Goal: Task Accomplishment & Management: Complete application form

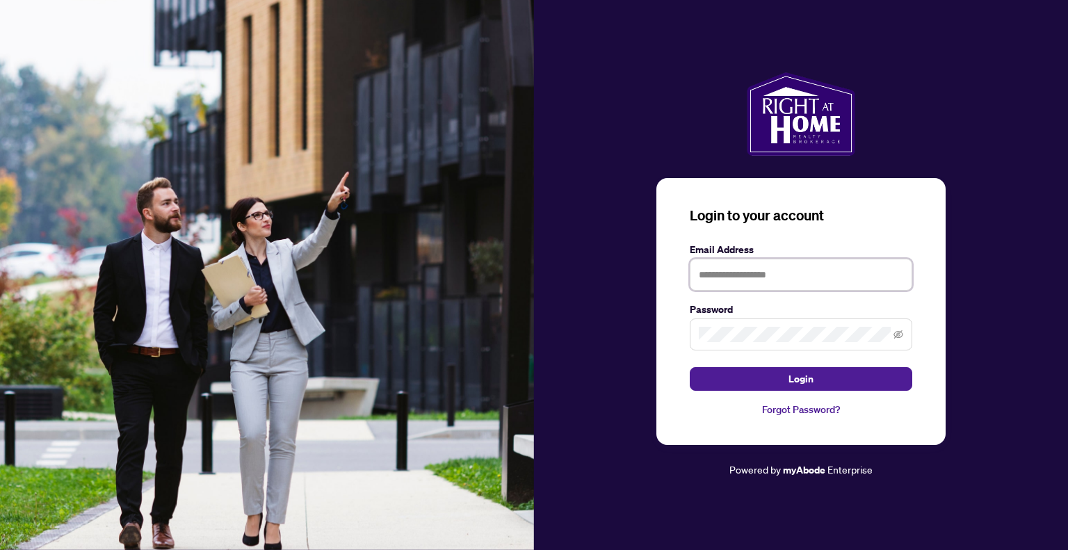
click at [761, 272] on input "text" at bounding box center [801, 275] width 223 height 32
click at [896, 333] on icon "eye-invisible" at bounding box center [899, 335] width 10 height 10
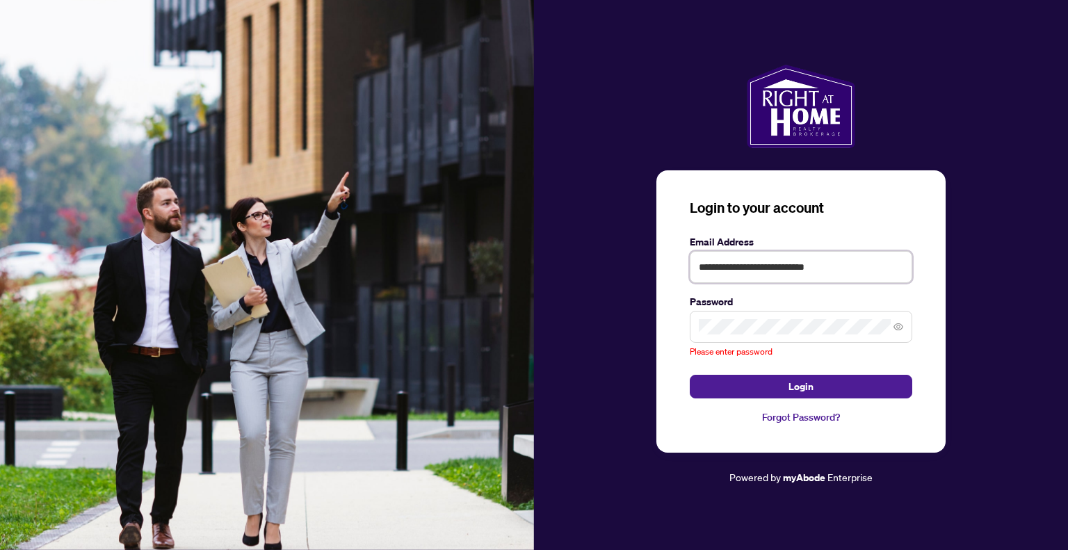
click at [796, 276] on input "**********" at bounding box center [801, 267] width 223 height 32
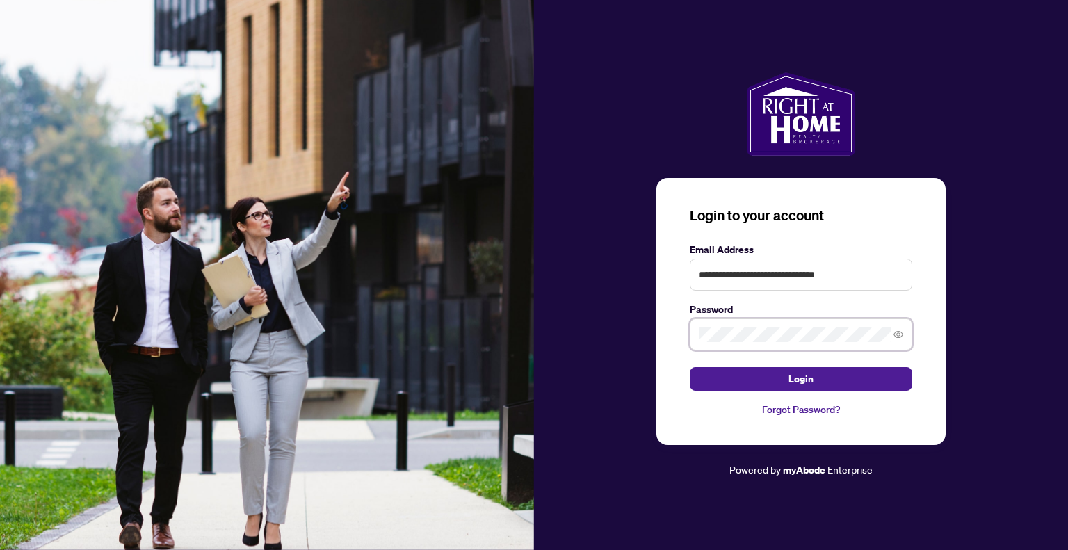
click at [690, 367] on button "Login" at bounding box center [801, 379] width 223 height 24
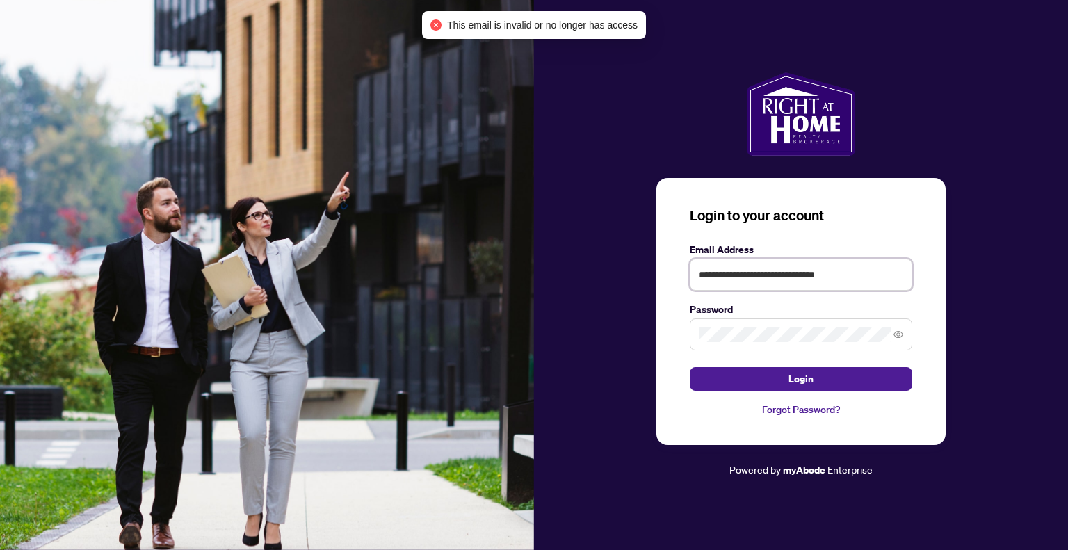
click at [798, 271] on input "**********" at bounding box center [801, 275] width 223 height 32
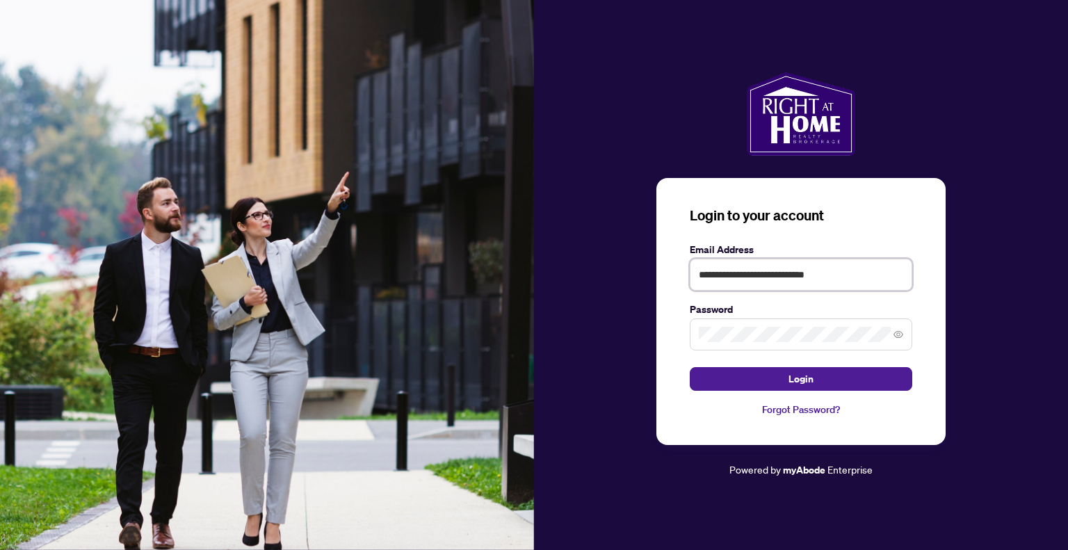
type input "**********"
click at [801, 371] on span "Login" at bounding box center [801, 379] width 25 height 22
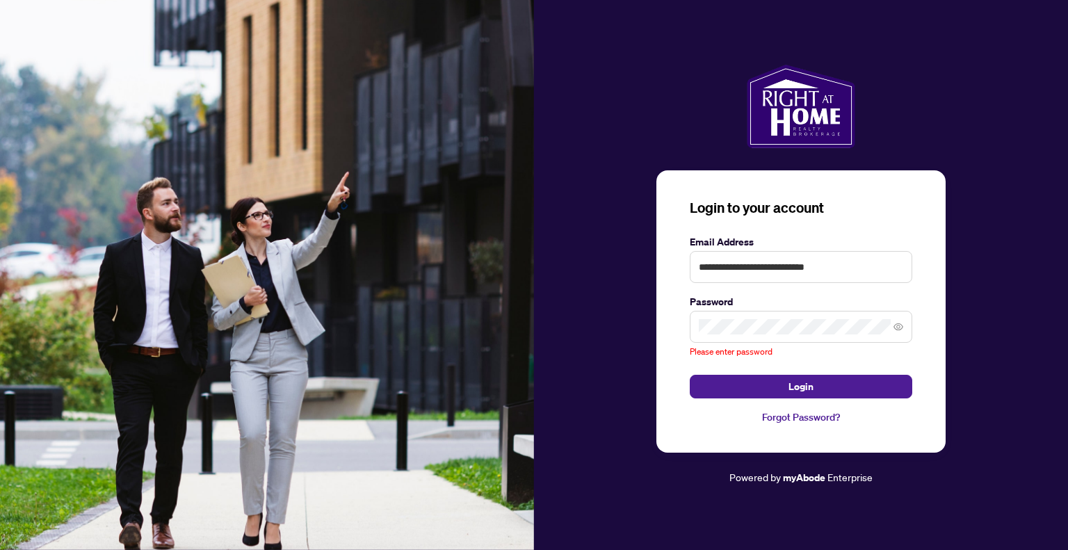
click at [809, 414] on link "Forgot Password?" at bounding box center [801, 417] width 223 height 15
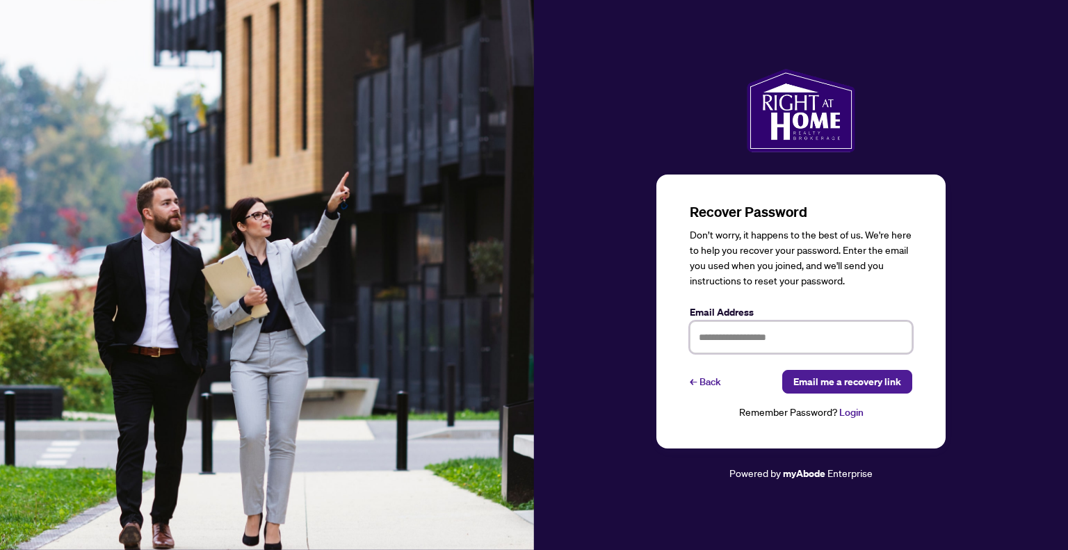
click at [757, 336] on input "text" at bounding box center [801, 337] width 223 height 32
type input "**********"
click at [828, 383] on span "Email me a recovery link" at bounding box center [848, 382] width 108 height 22
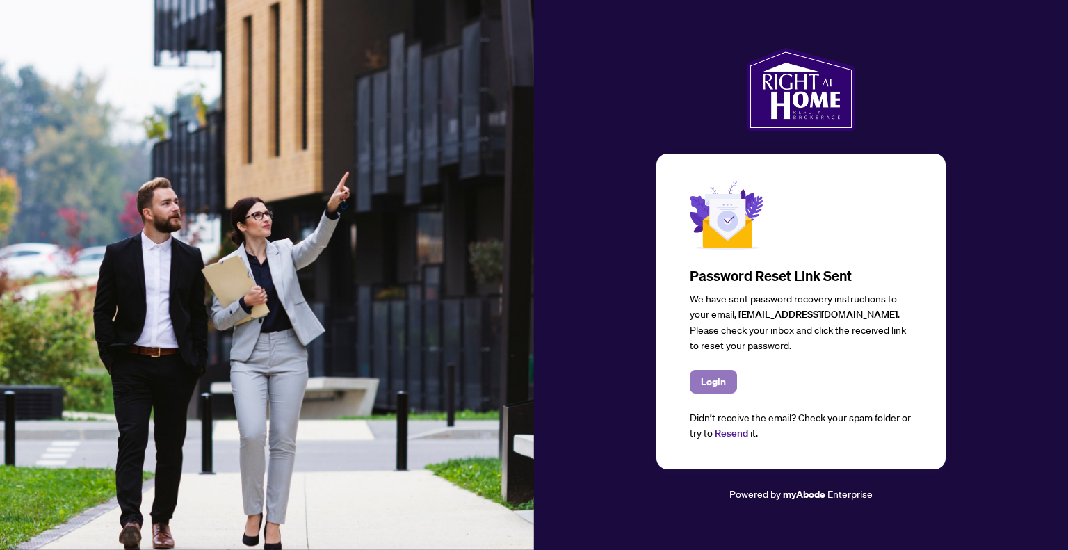
click at [701, 382] on span "Login" at bounding box center [713, 382] width 25 height 22
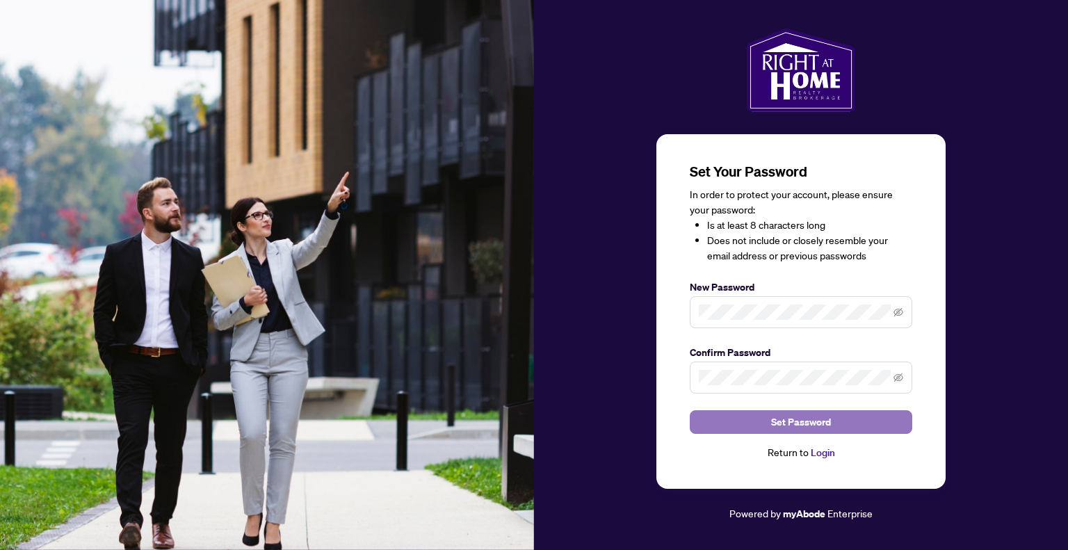
click at [802, 424] on span "Set Password" at bounding box center [801, 422] width 60 height 22
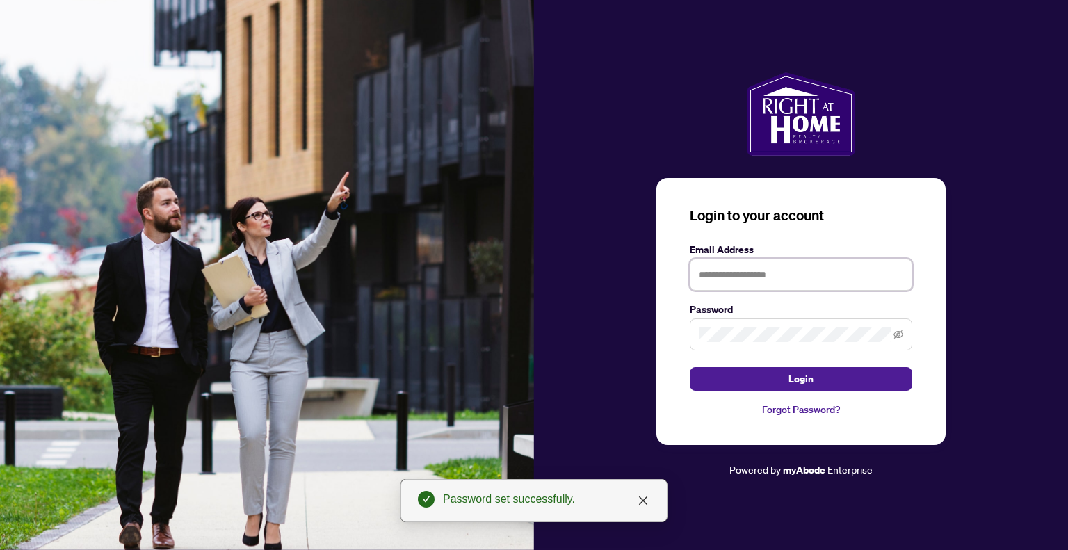
click at [807, 283] on input "text" at bounding box center [801, 275] width 223 height 32
type input "**********"
click at [773, 344] on span at bounding box center [801, 335] width 223 height 32
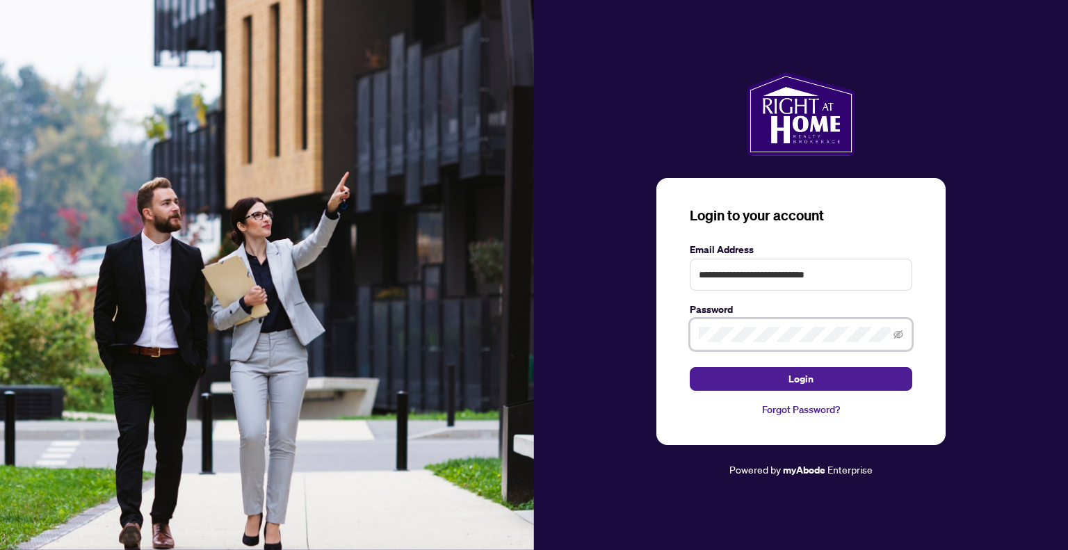
click at [690, 367] on button "Login" at bounding box center [801, 379] width 223 height 24
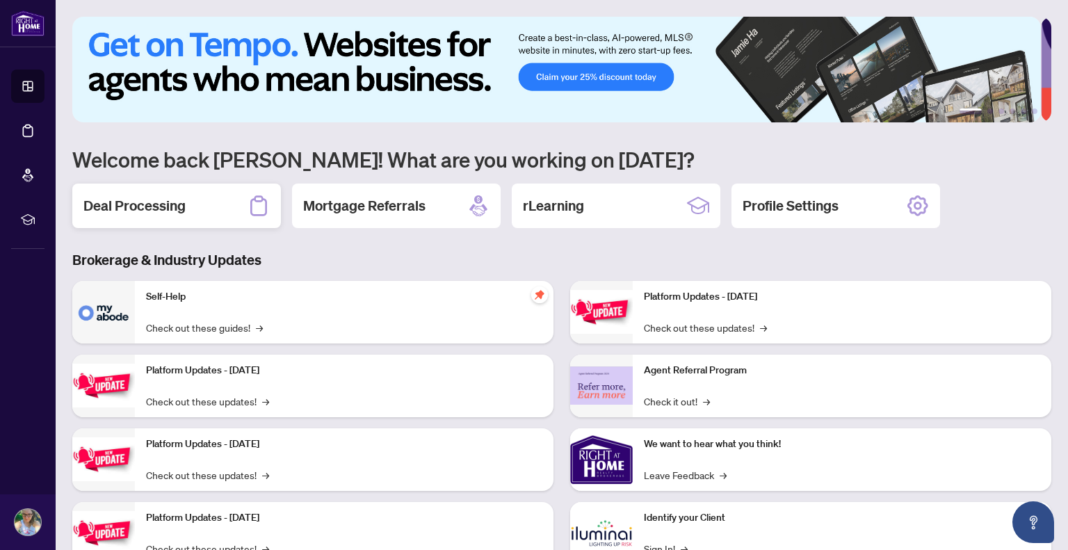
click at [175, 211] on h2 "Deal Processing" at bounding box center [134, 205] width 102 height 19
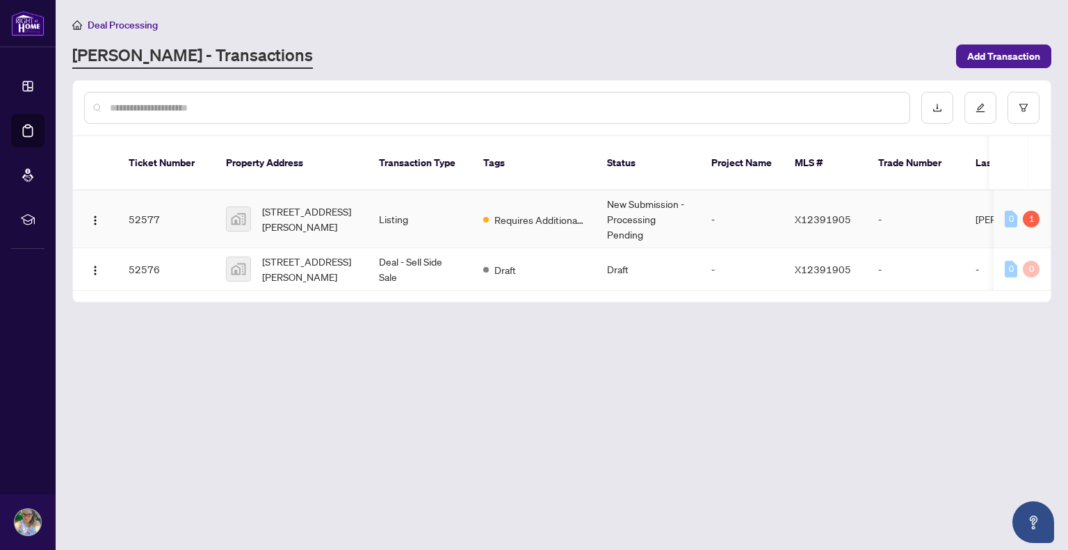
click at [357, 191] on td "[STREET_ADDRESS][PERSON_NAME]" at bounding box center [291, 220] width 153 height 58
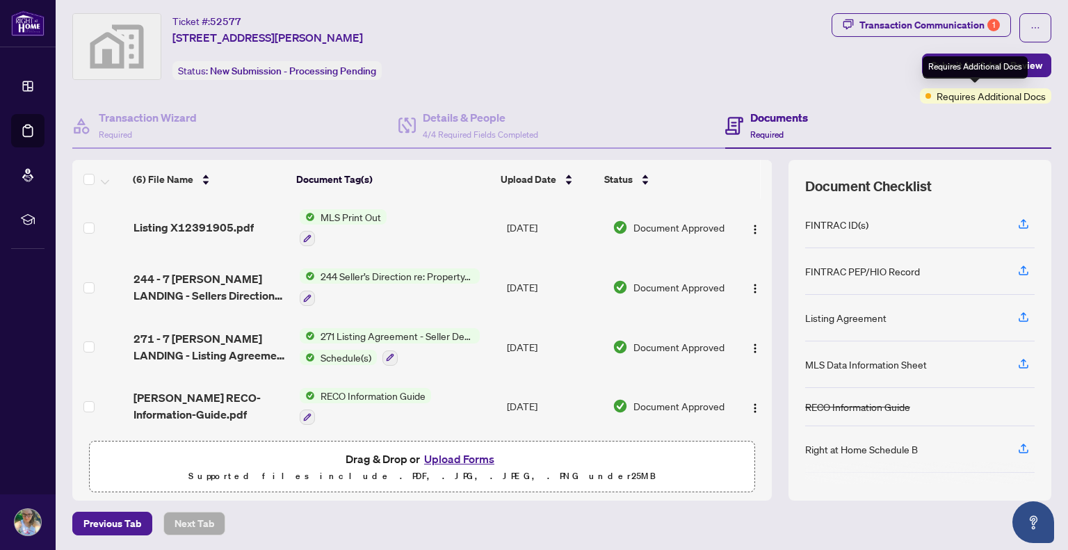
click at [976, 99] on span "Requires Additional Docs" at bounding box center [991, 95] width 109 height 15
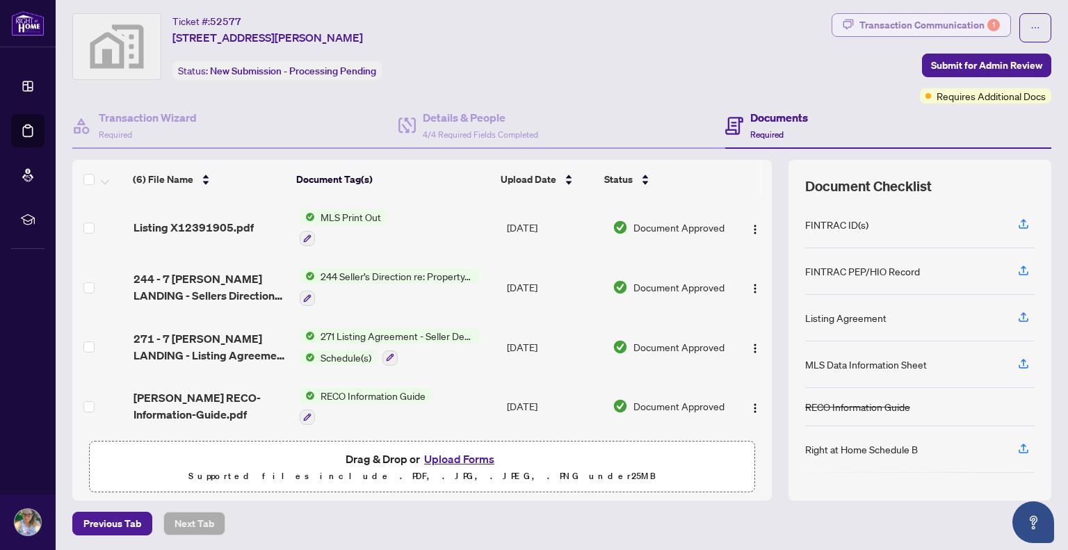
click at [909, 24] on div "Transaction Communication 1" at bounding box center [930, 25] width 140 height 22
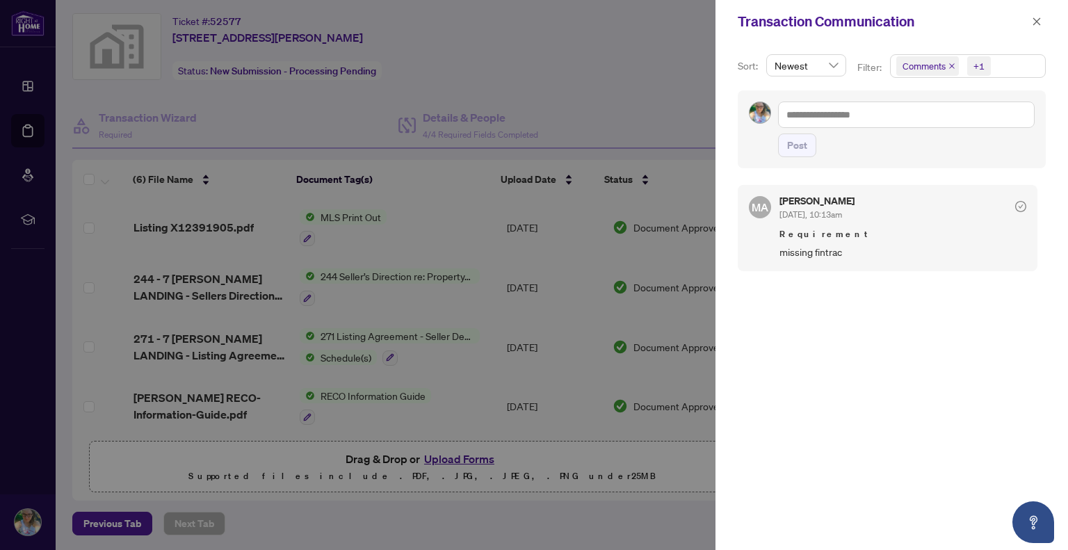
click at [647, 47] on div at bounding box center [534, 275] width 1068 height 550
click at [1038, 22] on icon "close" at bounding box center [1037, 22] width 10 height 10
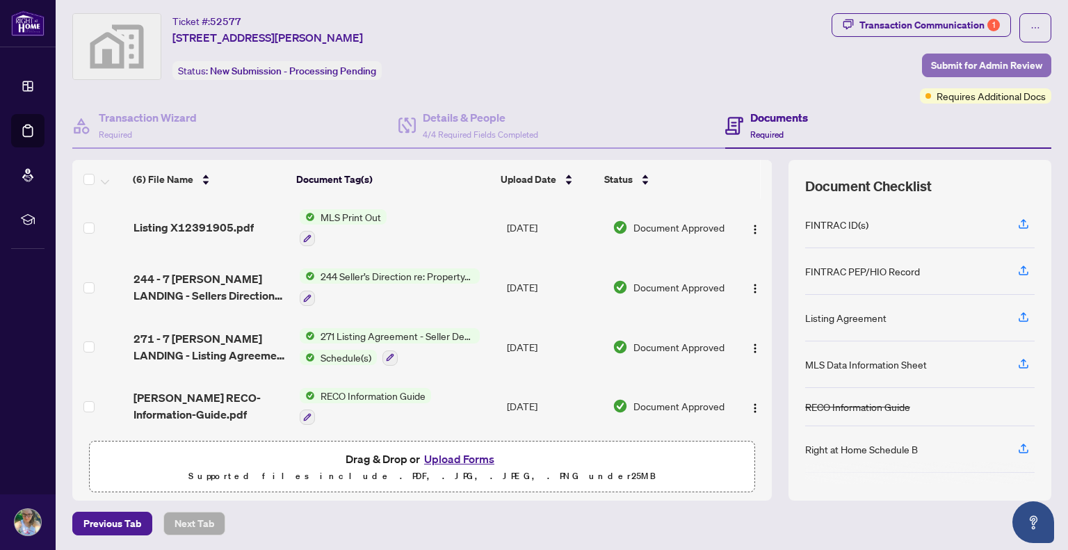
click at [979, 69] on span "Submit for Admin Review" at bounding box center [986, 65] width 111 height 22
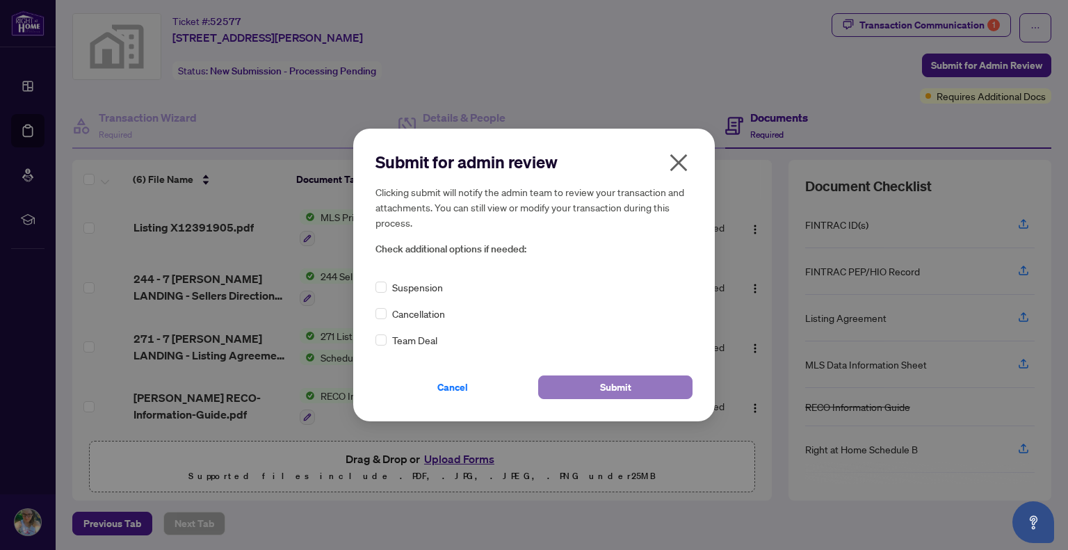
click at [627, 383] on span "Submit" at bounding box center [615, 387] width 31 height 22
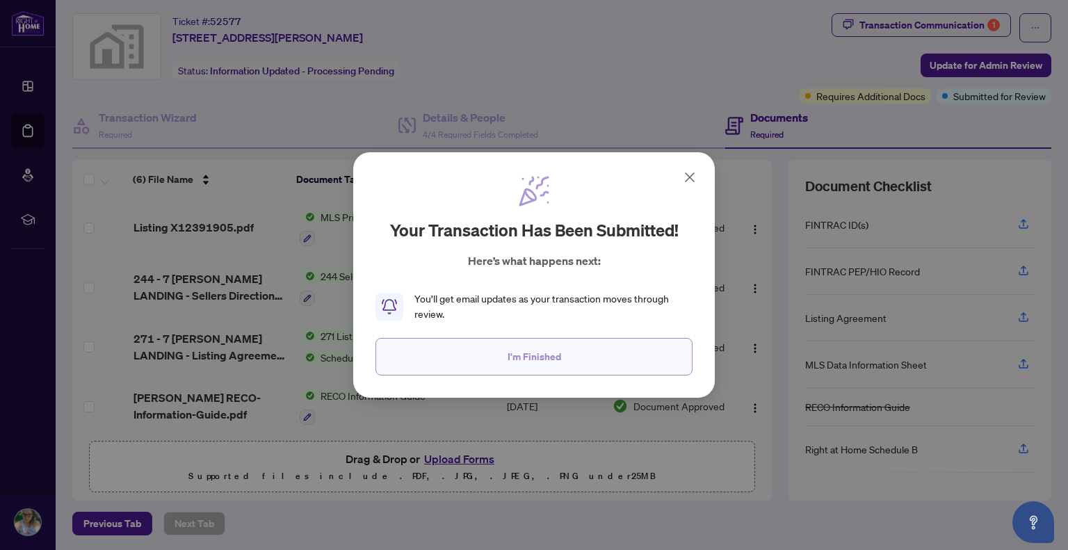
click at [560, 347] on span "I'm Finished" at bounding box center [535, 357] width 54 height 22
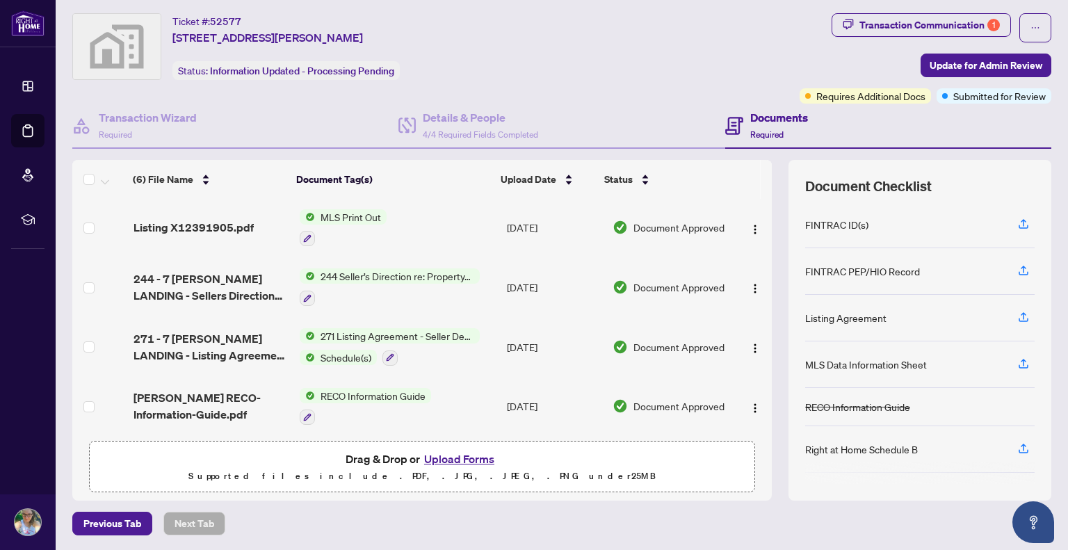
click at [474, 455] on button "Upload Forms" at bounding box center [459, 459] width 79 height 18
click at [462, 453] on button "Upload Forms" at bounding box center [459, 459] width 79 height 18
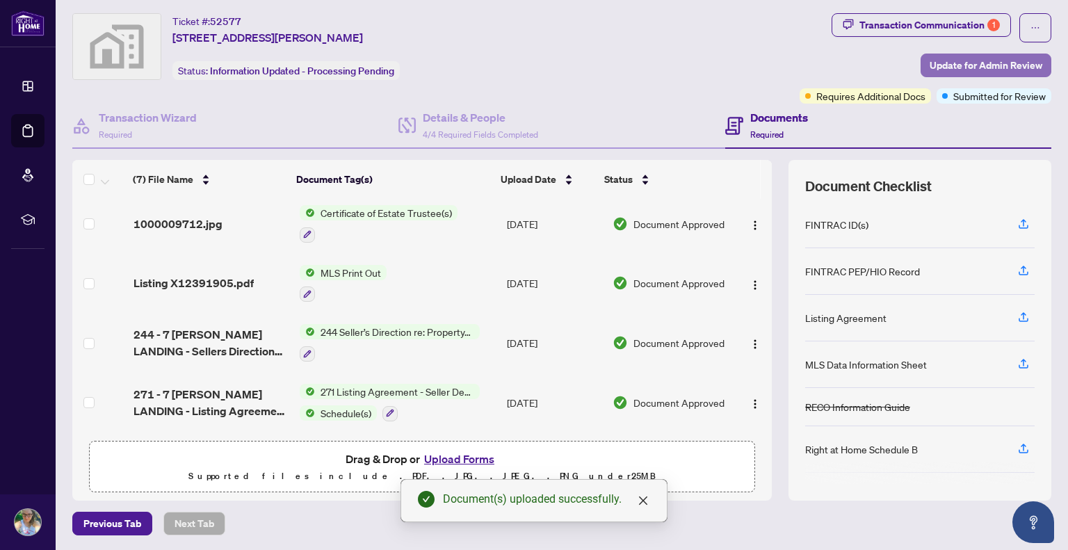
click at [957, 59] on span "Update for Admin Review" at bounding box center [986, 65] width 113 height 22
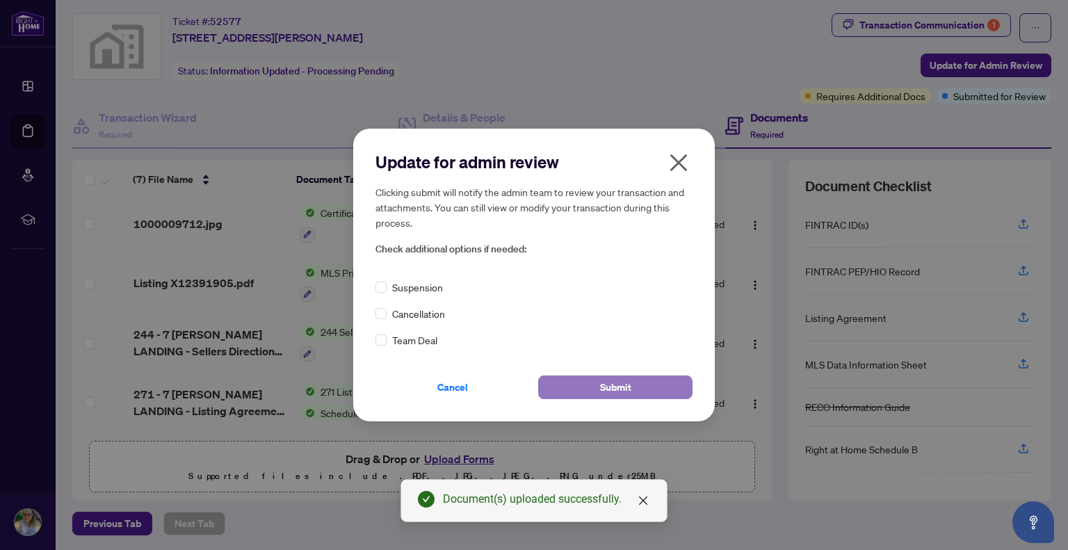
click at [586, 383] on button "Submit" at bounding box center [615, 388] width 154 height 24
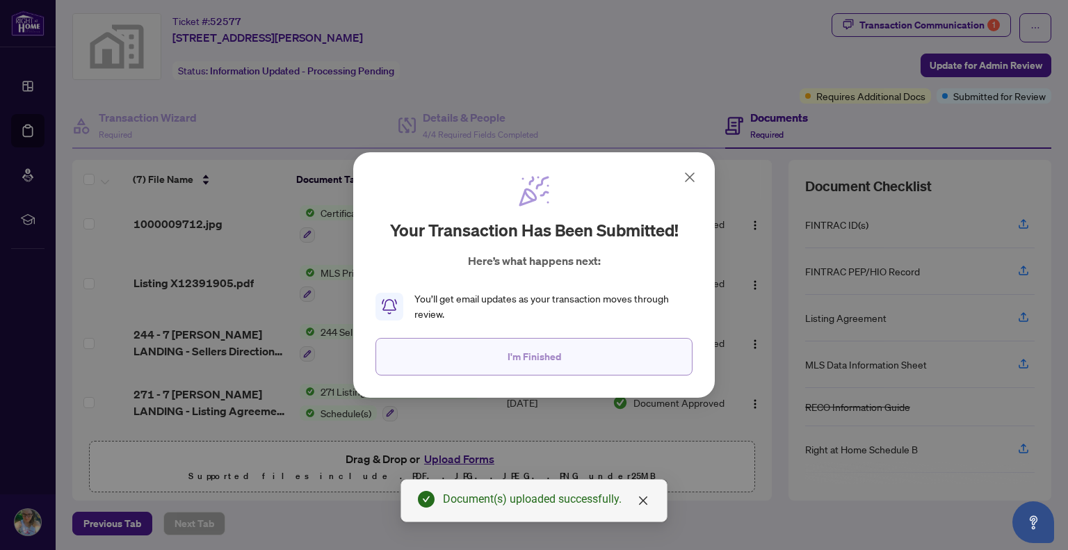
click at [543, 357] on span "I'm Finished" at bounding box center [535, 357] width 54 height 22
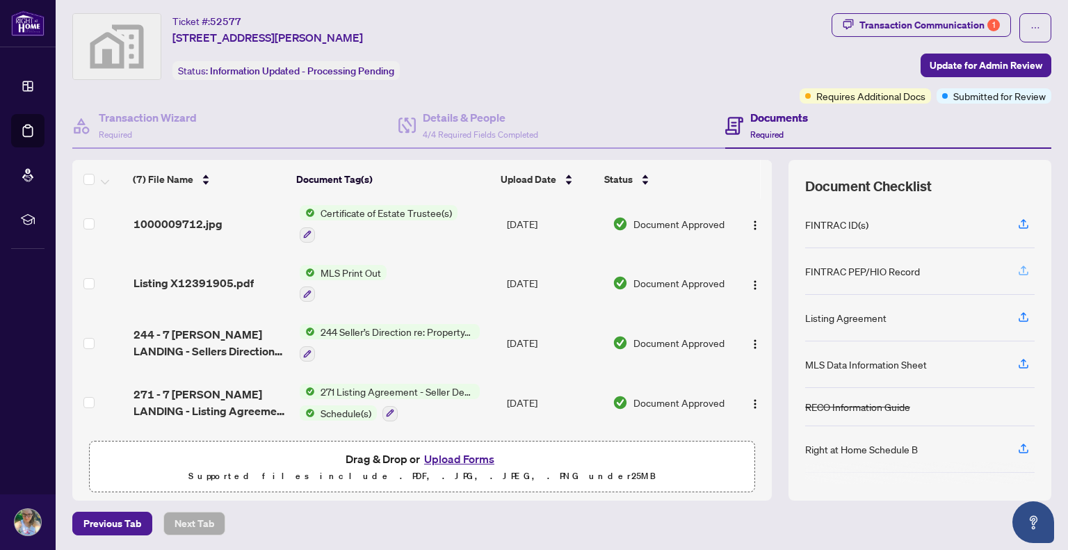
click at [1017, 268] on icon "button" at bounding box center [1023, 270] width 13 height 13
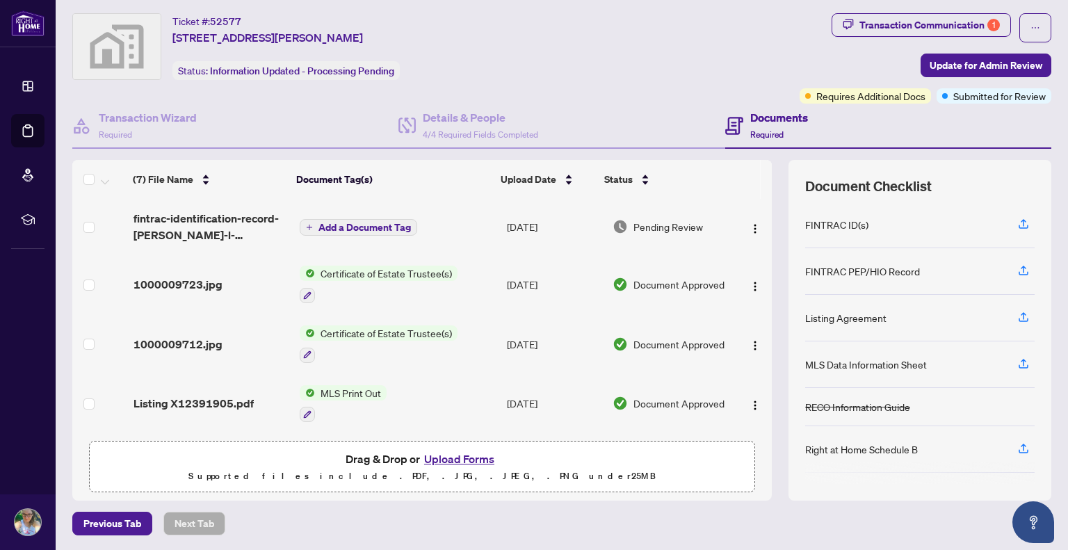
click at [323, 225] on span "Add a Document Tag" at bounding box center [365, 228] width 92 height 10
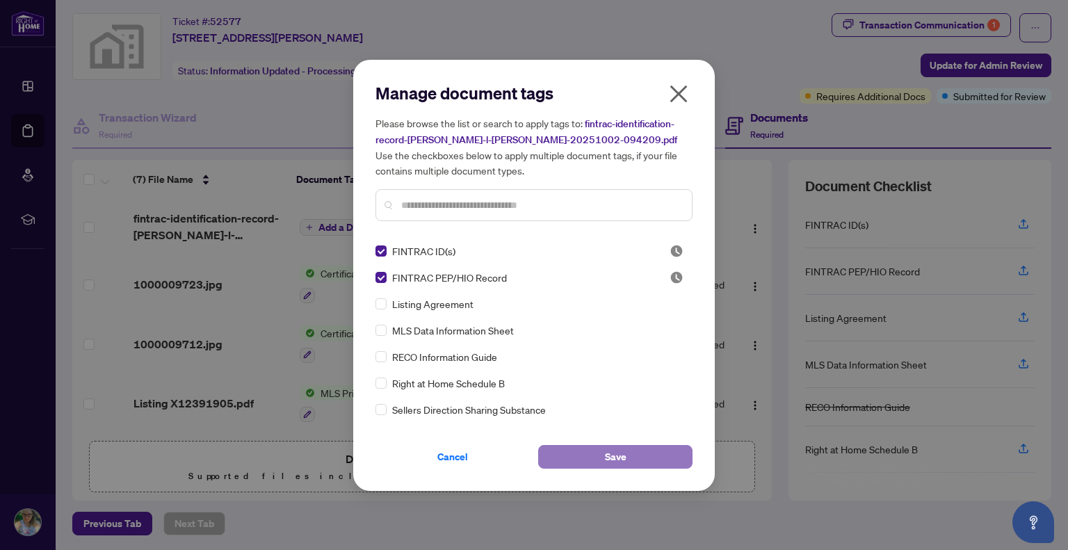
click at [615, 453] on span "Save" at bounding box center [616, 457] width 22 height 22
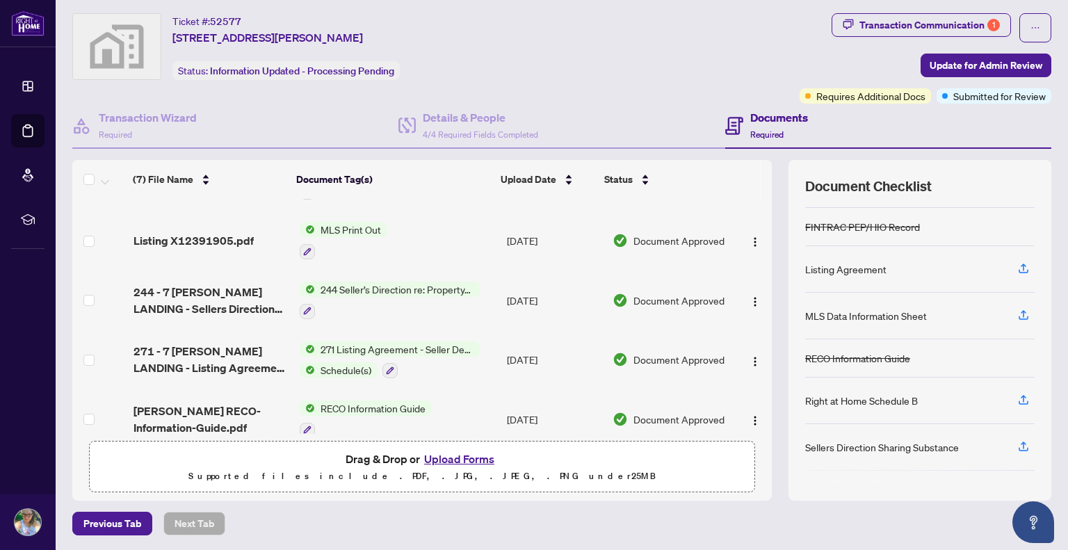
scroll to position [179, 0]
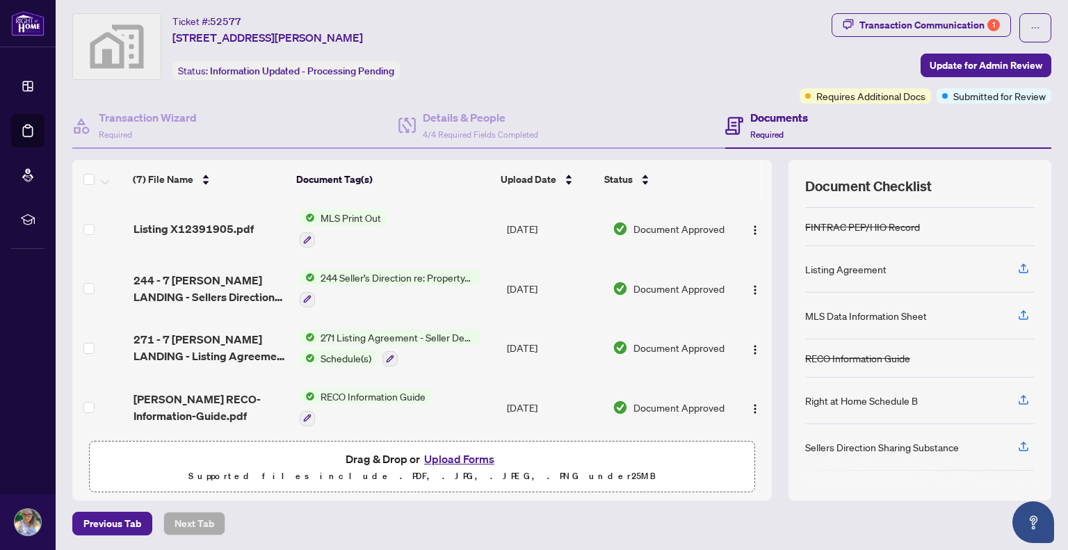
click at [349, 330] on span "271 Listing Agreement - Seller Designated Representation Agreement Authority to…" at bounding box center [397, 337] width 165 height 15
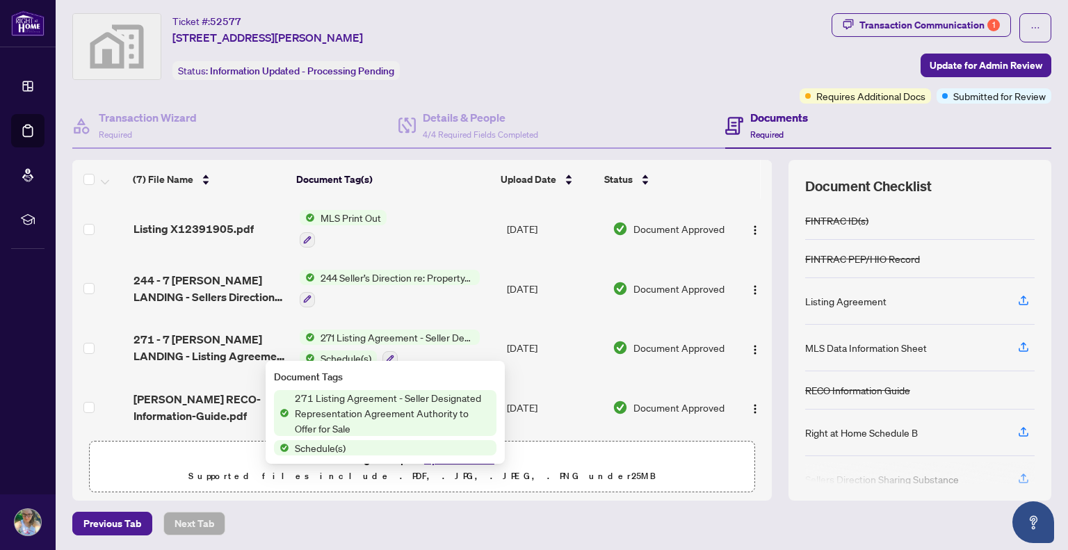
scroll to position [113, 0]
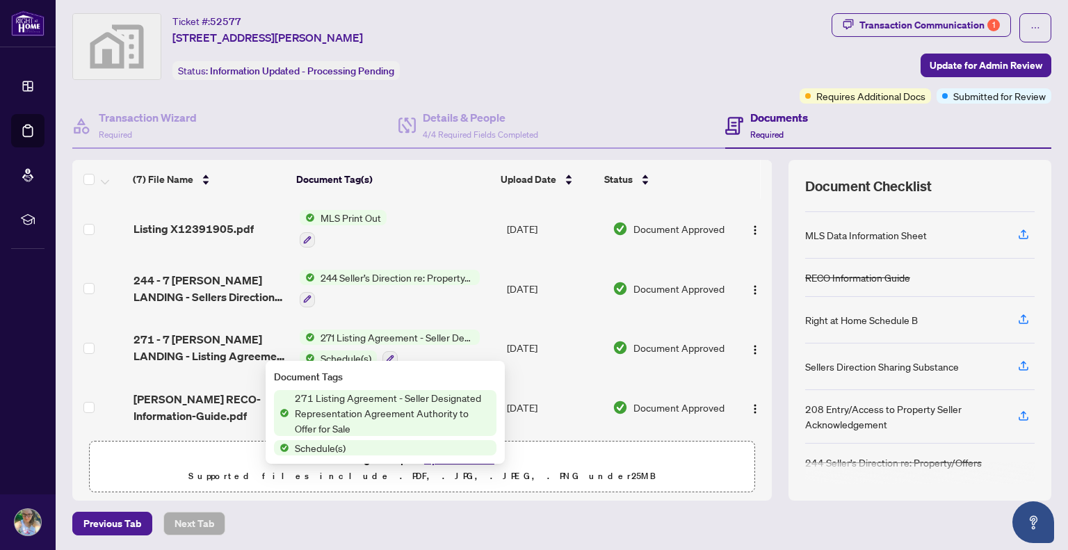
click at [355, 403] on span "271 Listing Agreement - Seller Designated Representation Agreement Authority to…" at bounding box center [392, 413] width 207 height 46
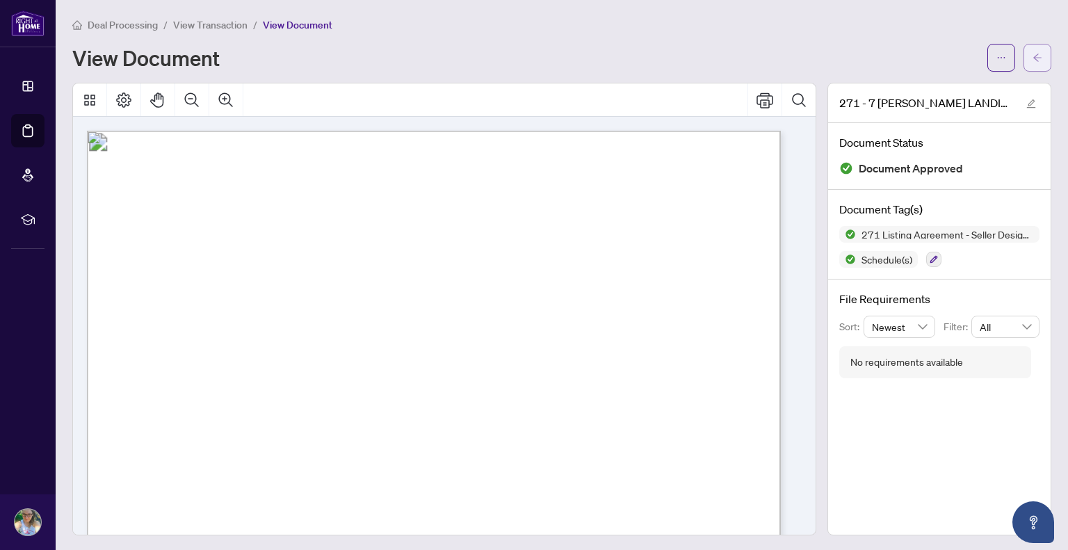
click at [1036, 63] on button "button" at bounding box center [1038, 58] width 28 height 28
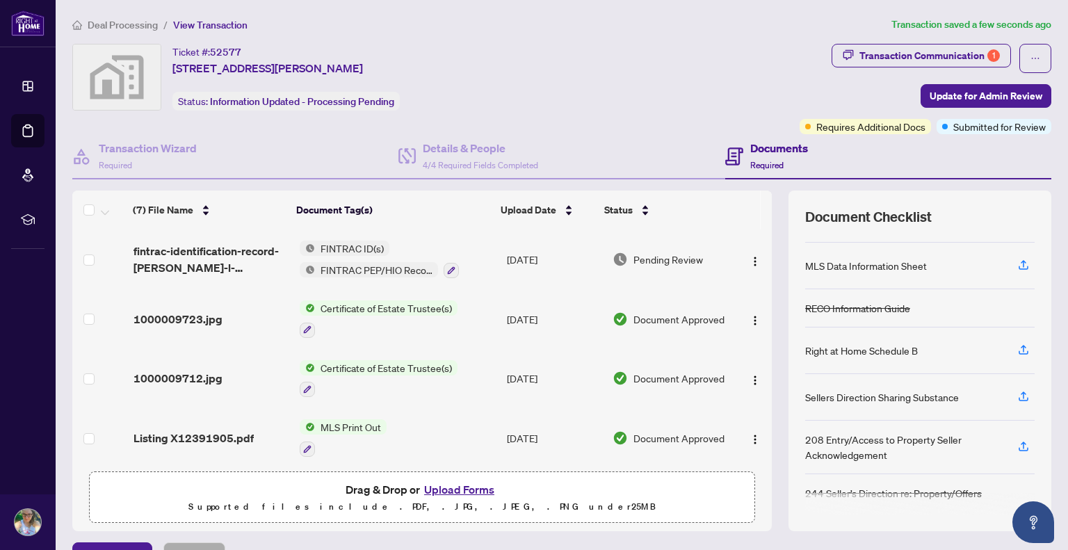
click at [572, 67] on div "Ticket #: 52577 [STREET_ADDRESS][PERSON_NAME] Status: Information Updated - Pro…" at bounding box center [433, 77] width 722 height 67
drag, startPoint x: 882, startPoint y: 1, endPoint x: 634, endPoint y: 31, distance: 249.5
click at [634, 31] on ol "Deal Processing / View Transaction" at bounding box center [487, 25] width 831 height 16
